Goal: Check status: Check status

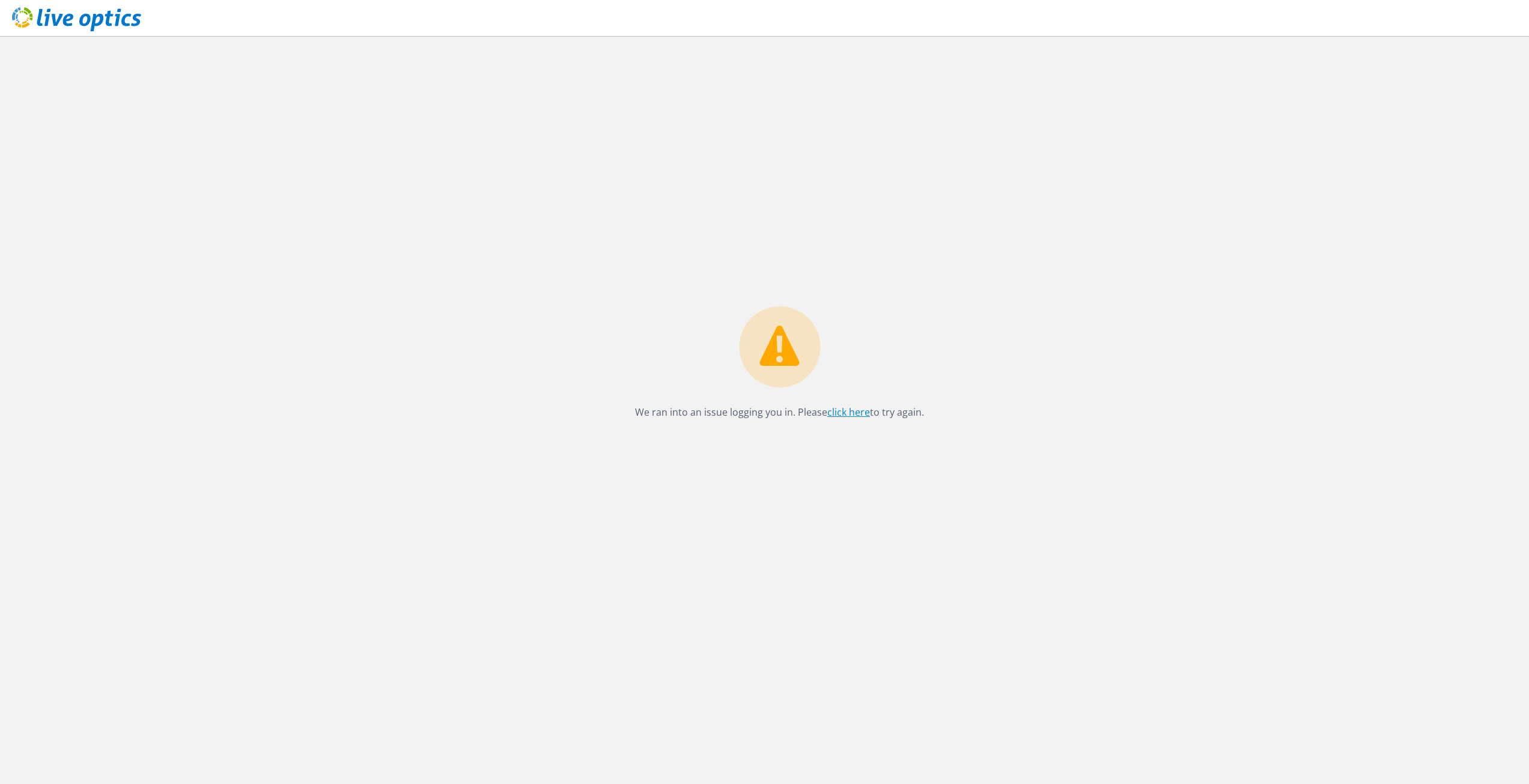
click at [845, 417] on link "click here" at bounding box center [848, 412] width 43 height 13
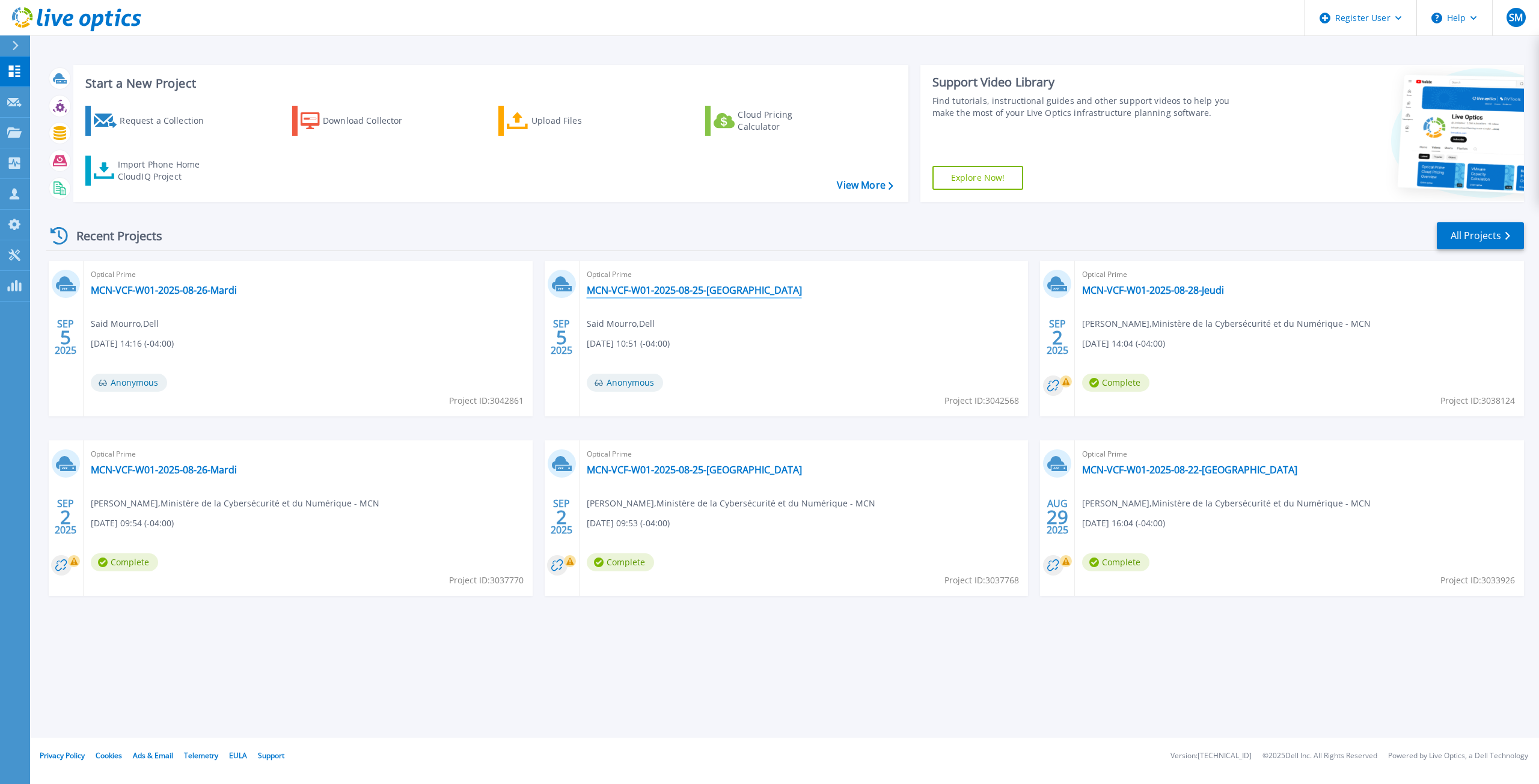
click at [676, 291] on link "MCN-VCF-W01-2025-08-25-[GEOGRAPHIC_DATA]" at bounding box center [694, 290] width 215 height 12
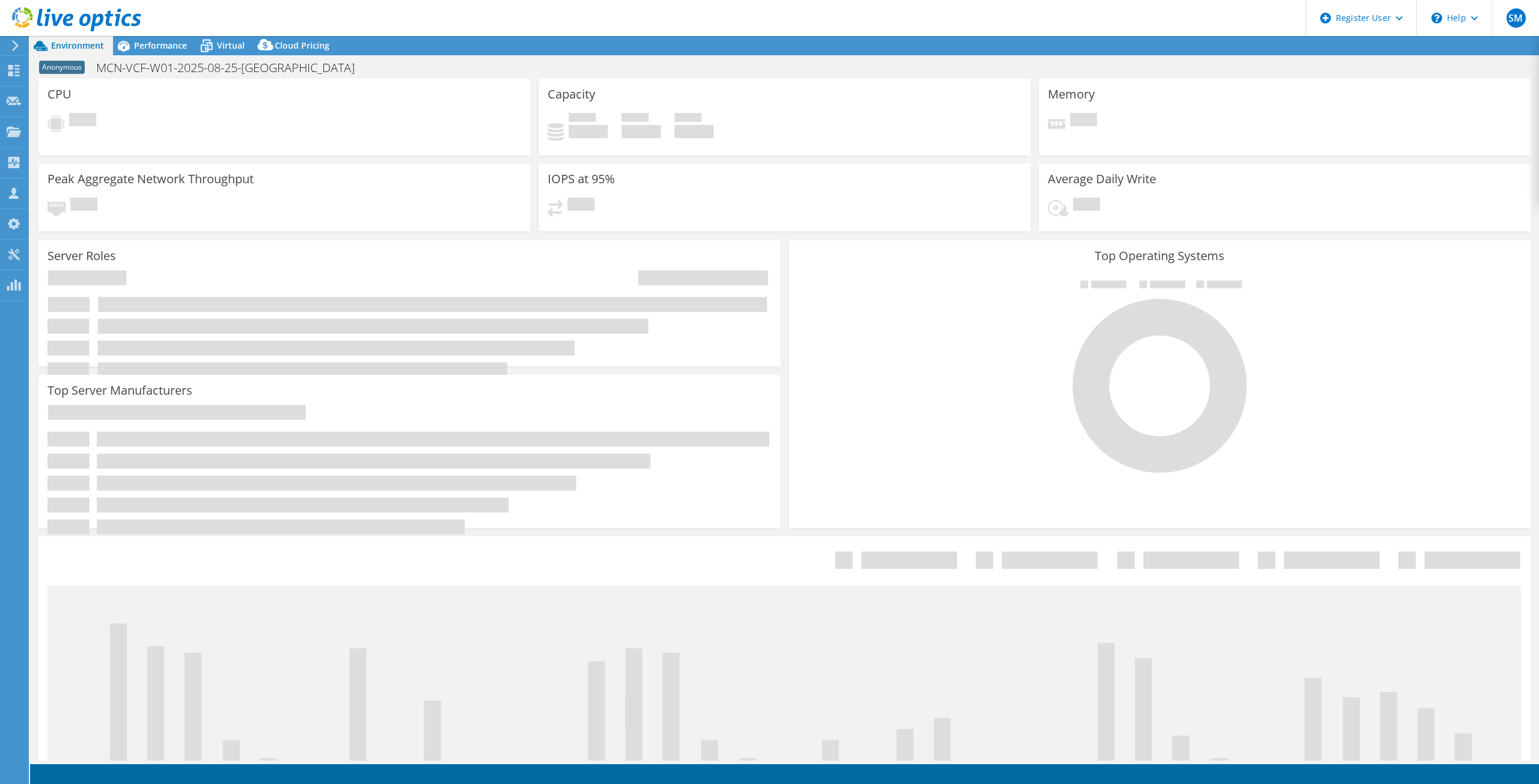
select select "[GEOGRAPHIC_DATA]"
select select "CAD"
